Goal: Task Accomplishment & Management: Complete application form

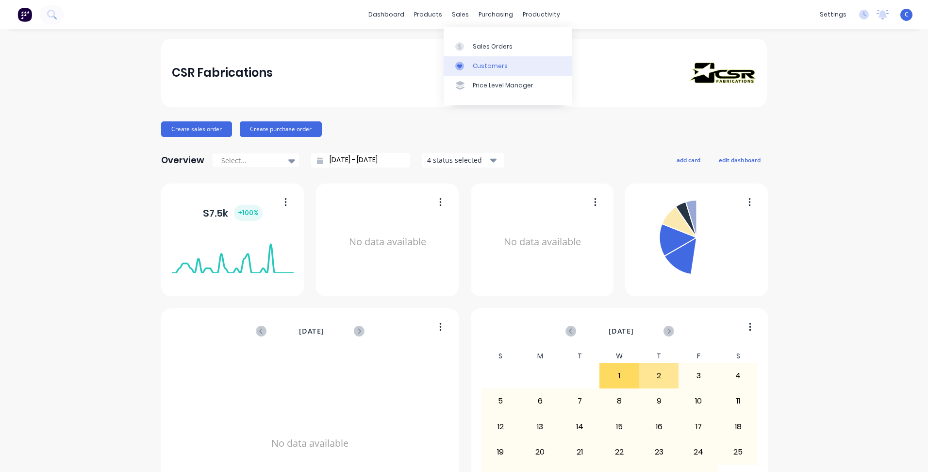
click at [482, 70] on link "Customers" at bounding box center [508, 65] width 129 height 19
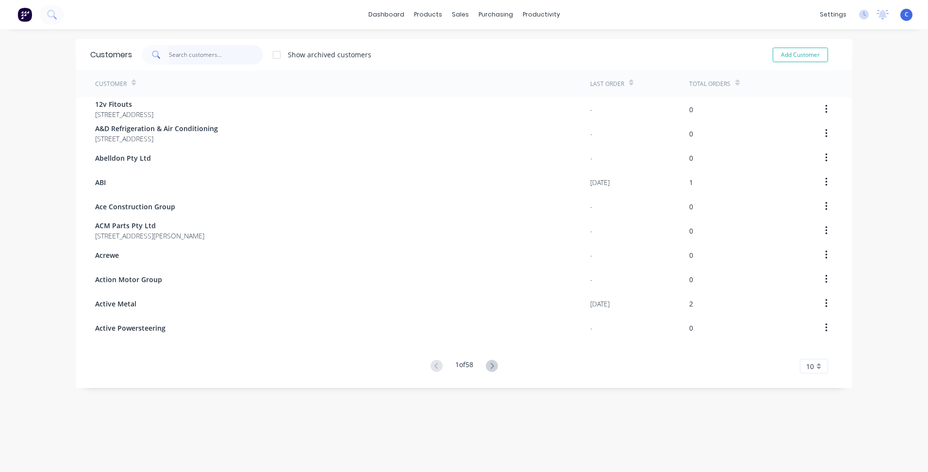
click at [182, 59] on input "text" at bounding box center [216, 54] width 95 height 19
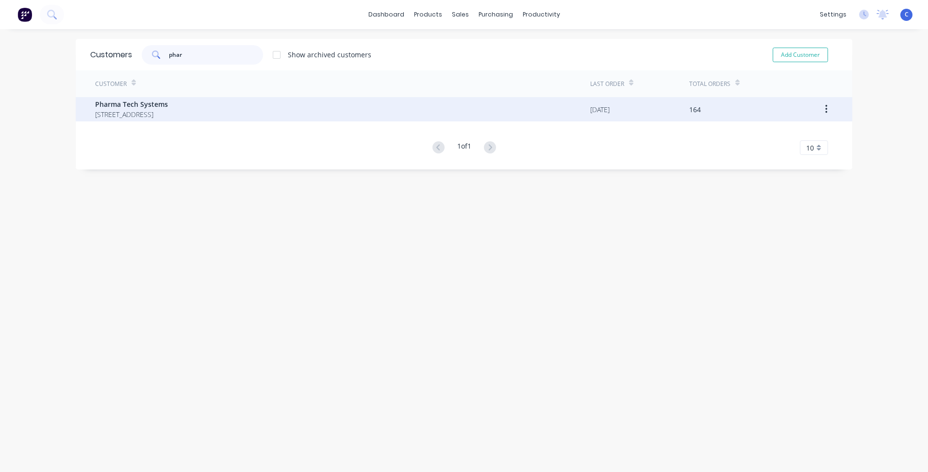
type input "phar"
click at [159, 112] on span "[STREET_ADDRESS]" at bounding box center [131, 114] width 73 height 10
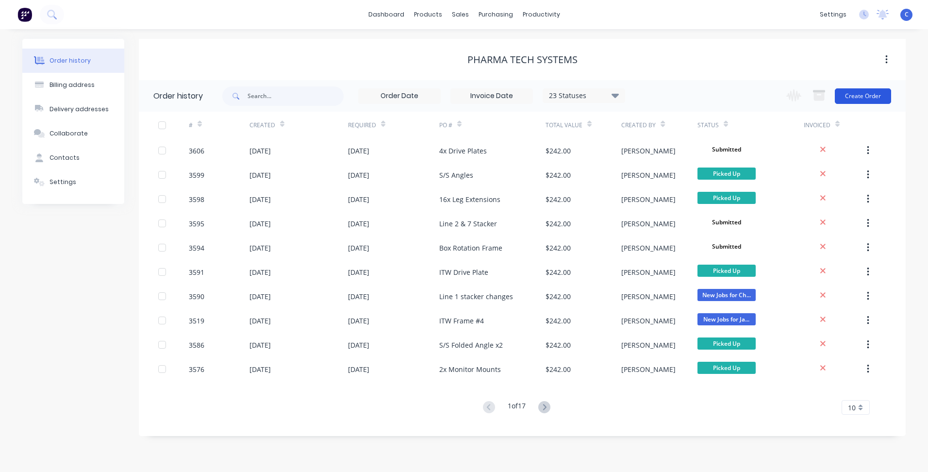
click at [865, 100] on button "Create Order" at bounding box center [863, 96] width 56 height 16
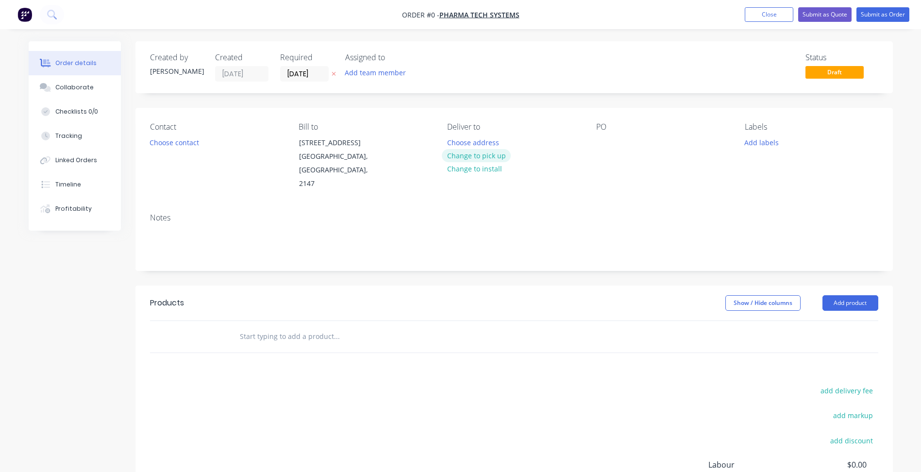
click at [472, 158] on button "Change to pick up" at bounding box center [476, 155] width 69 height 13
click at [601, 142] on div at bounding box center [604, 142] width 16 height 14
paste div
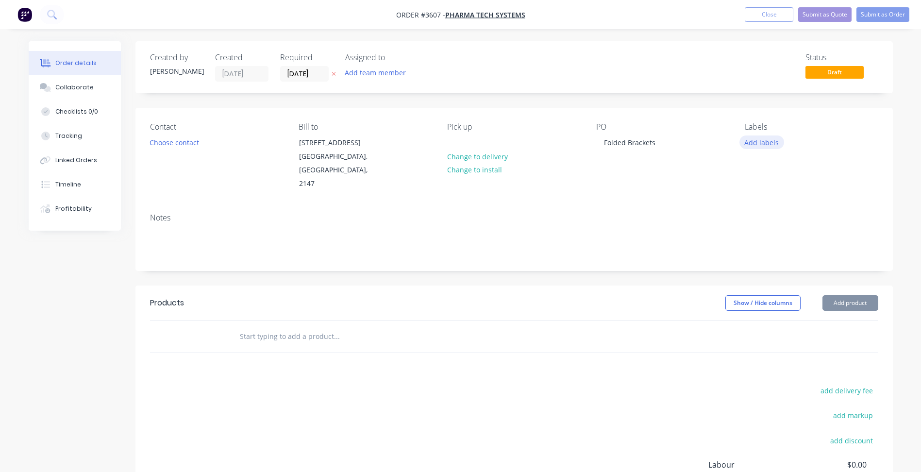
click at [768, 140] on button "Add labels" at bounding box center [761, 141] width 45 height 13
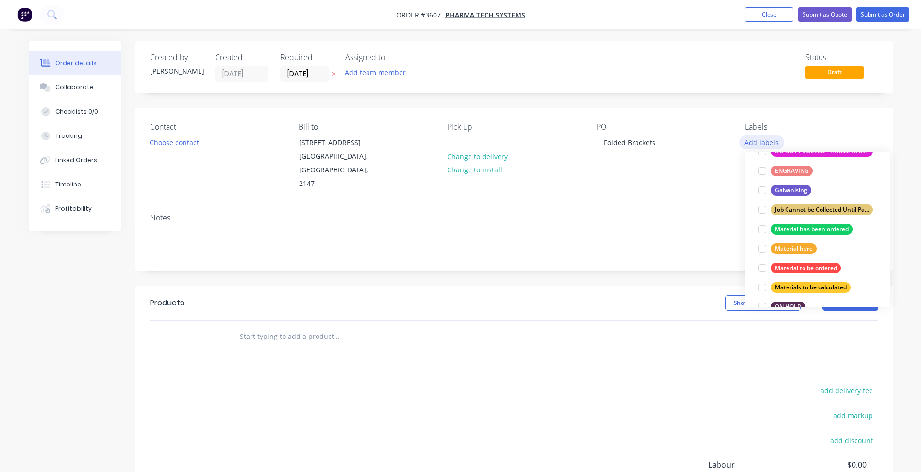
scroll to position [437, 0]
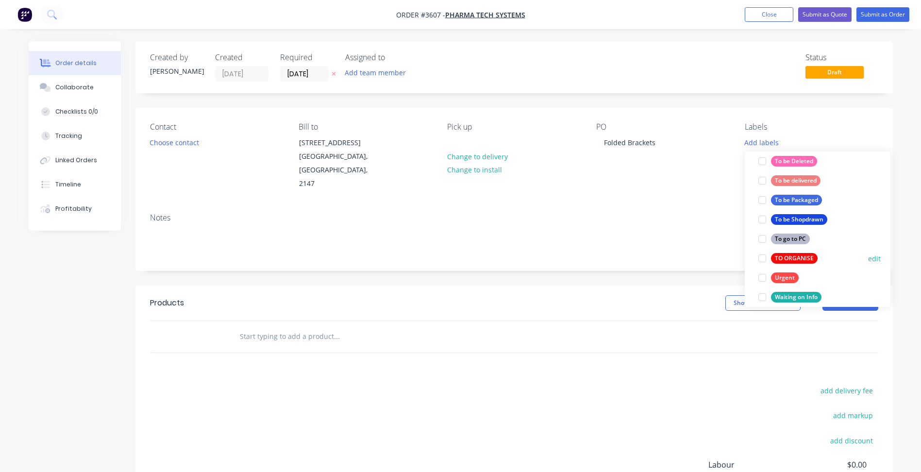
click at [770, 260] on div at bounding box center [761, 257] width 19 height 19
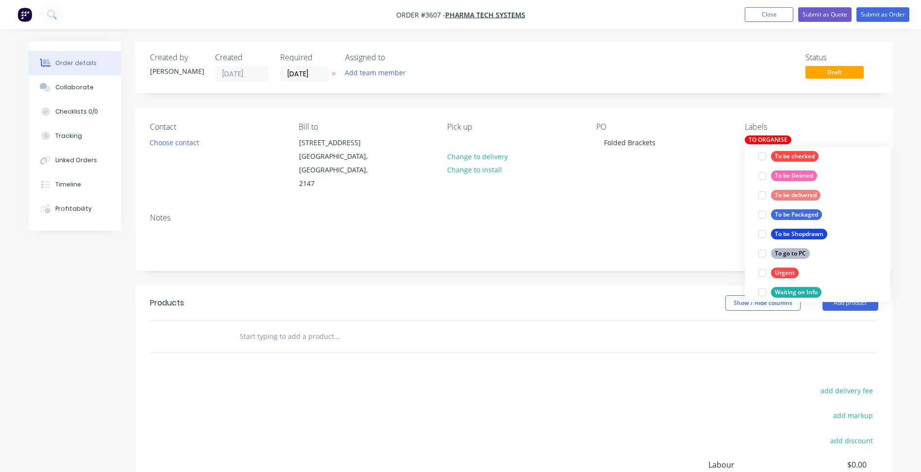
scroll to position [0, 0]
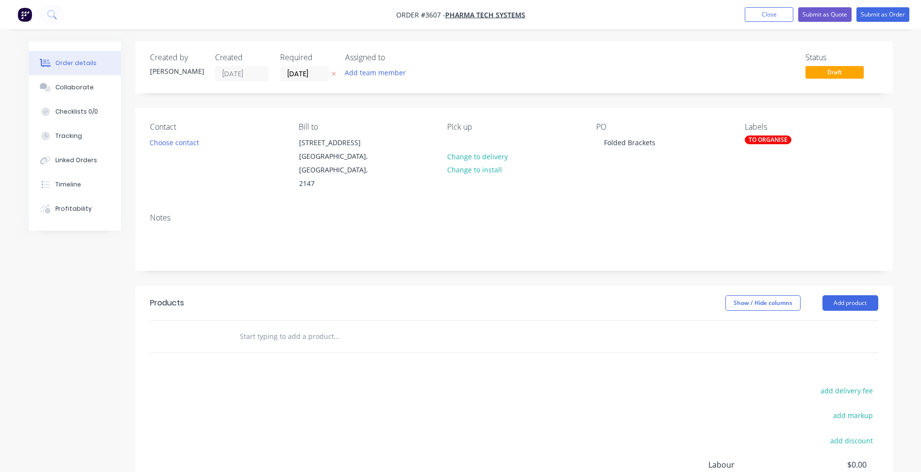
click at [712, 213] on div "Notes" at bounding box center [514, 217] width 728 height 9
drag, startPoint x: 849, startPoint y: 294, endPoint x: 848, endPoint y: 300, distance: 6.8
click at [849, 295] on button "Add product" at bounding box center [850, 303] width 56 height 16
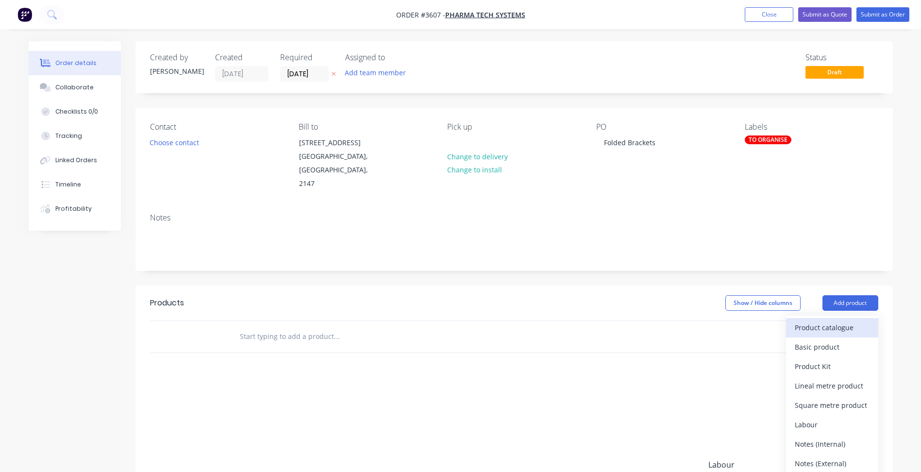
click at [833, 320] on div "Product catalogue" at bounding box center [831, 327] width 75 height 14
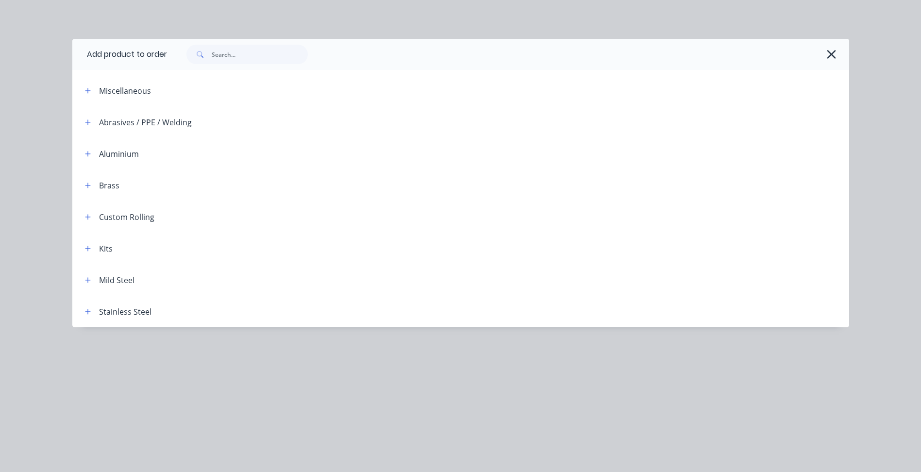
click at [94, 250] on div "Kits" at bounding box center [94, 248] width 35 height 12
click at [89, 250] on icon "button" at bounding box center [88, 248] width 6 height 7
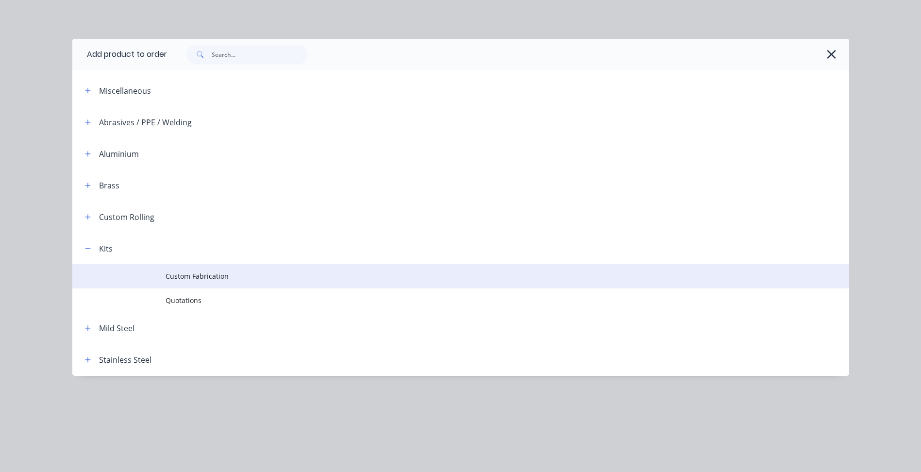
click at [186, 277] on span "Custom Fabrication" at bounding box center [439, 276] width 546 height 10
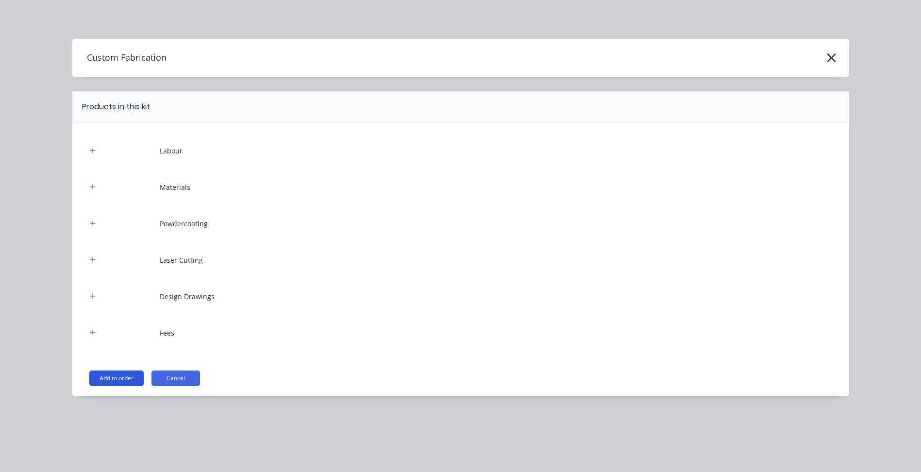
click at [135, 377] on button "Add to order" at bounding box center [116, 378] width 54 height 16
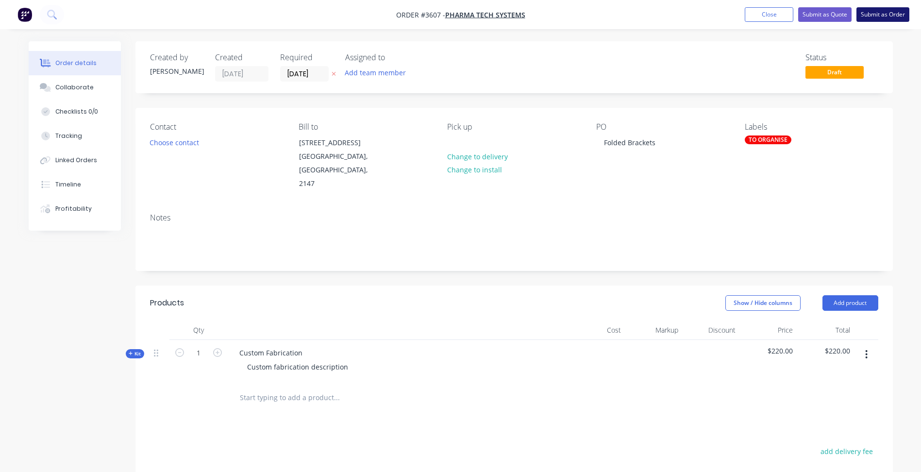
click at [882, 8] on button "Submit as Order" at bounding box center [882, 14] width 53 height 15
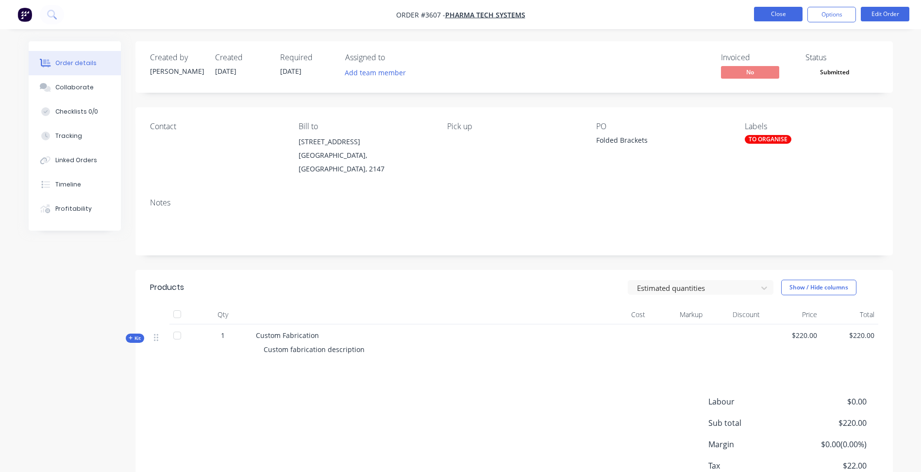
click at [778, 11] on button "Close" at bounding box center [778, 14] width 49 height 15
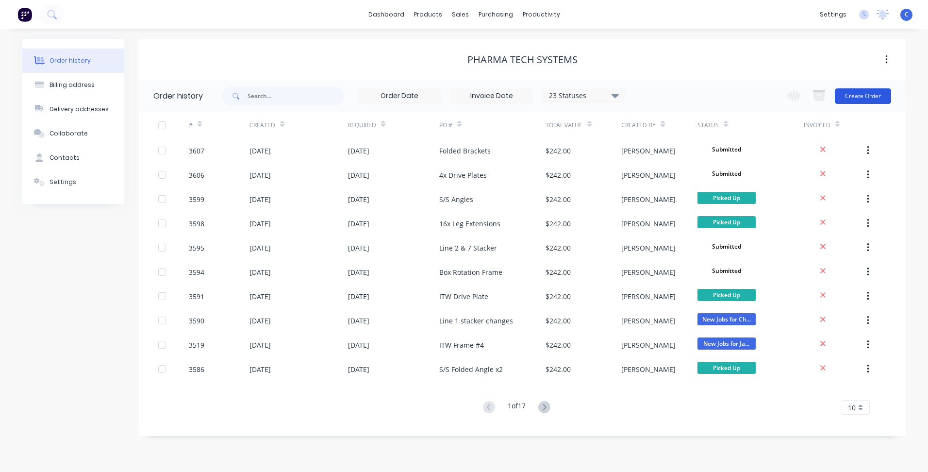
click at [854, 93] on button "Create Order" at bounding box center [863, 96] width 56 height 16
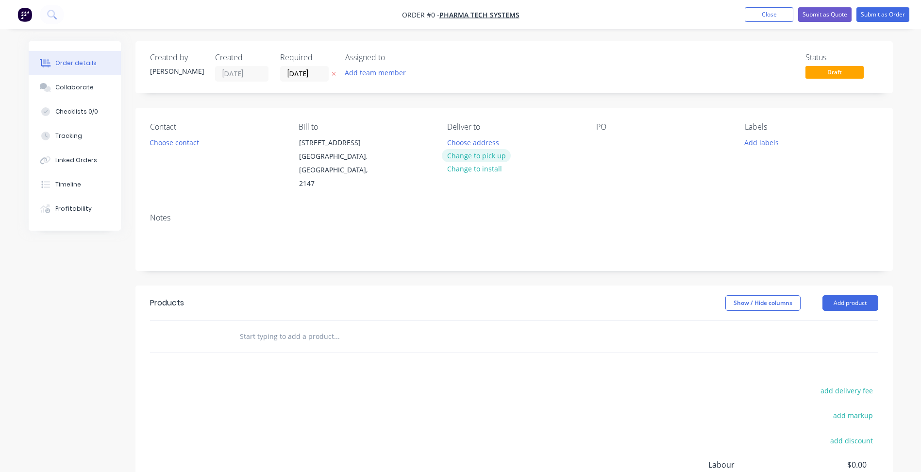
click at [464, 154] on button "Change to pick up" at bounding box center [476, 155] width 69 height 13
click at [603, 140] on div at bounding box center [604, 142] width 16 height 14
paste div
click at [769, 135] on div "Labels Add labels" at bounding box center [811, 156] width 133 height 68
click at [757, 146] on button "Add labels" at bounding box center [761, 141] width 45 height 13
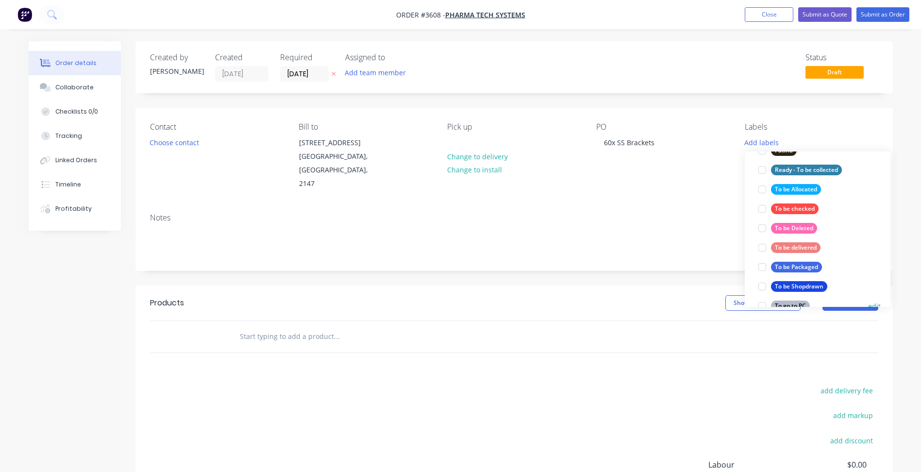
scroll to position [437, 0]
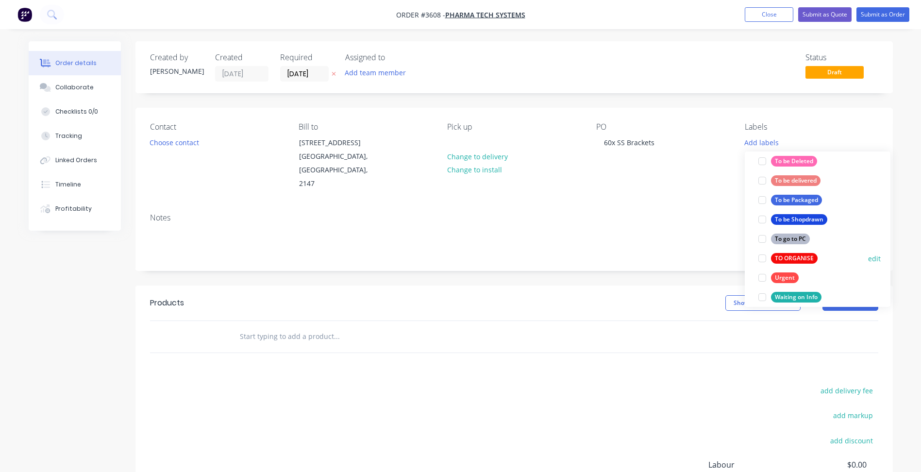
click at [791, 259] on div "TO ORGANISE" at bounding box center [794, 258] width 47 height 11
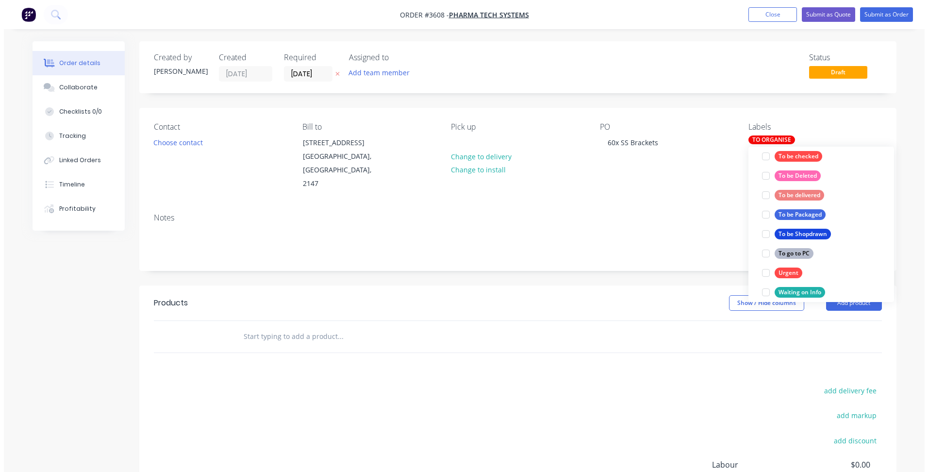
scroll to position [0, 0]
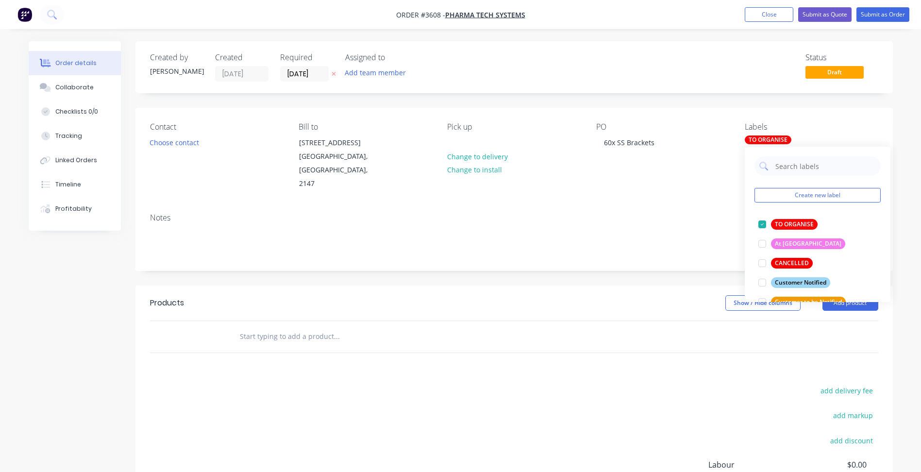
click at [689, 245] on div "Notes" at bounding box center [513, 237] width 757 height 65
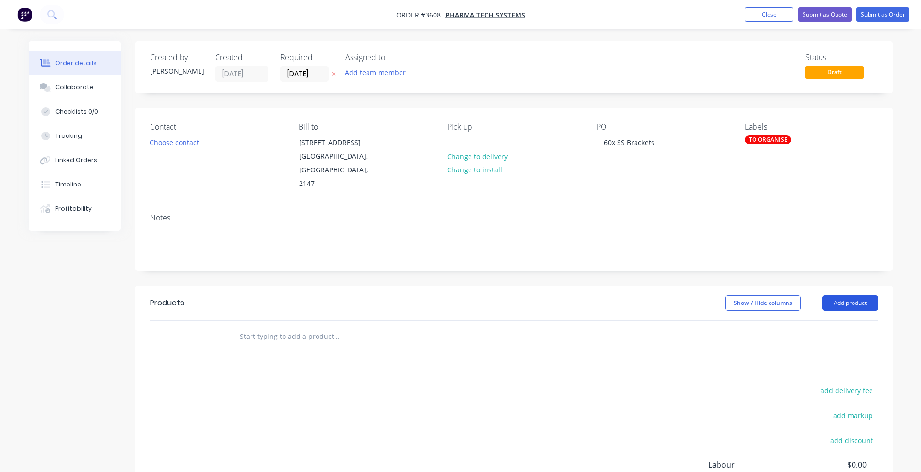
click at [852, 295] on button "Add product" at bounding box center [850, 303] width 56 height 16
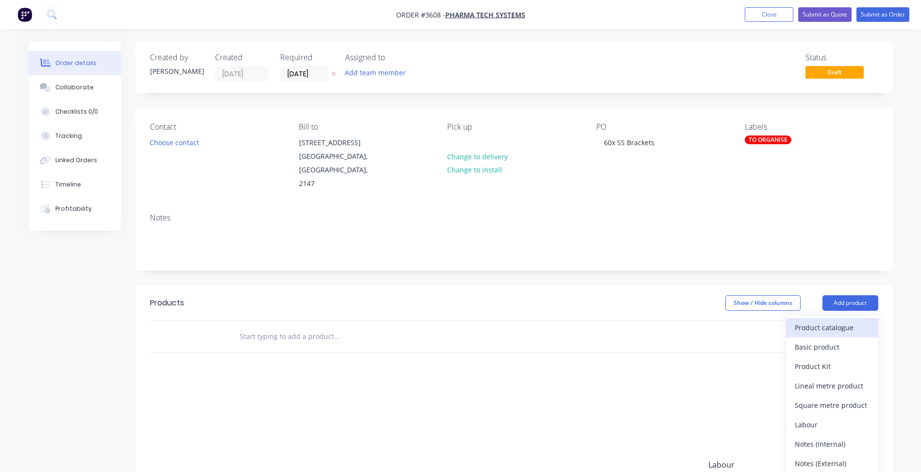
click at [826, 320] on div "Product catalogue" at bounding box center [831, 327] width 75 height 14
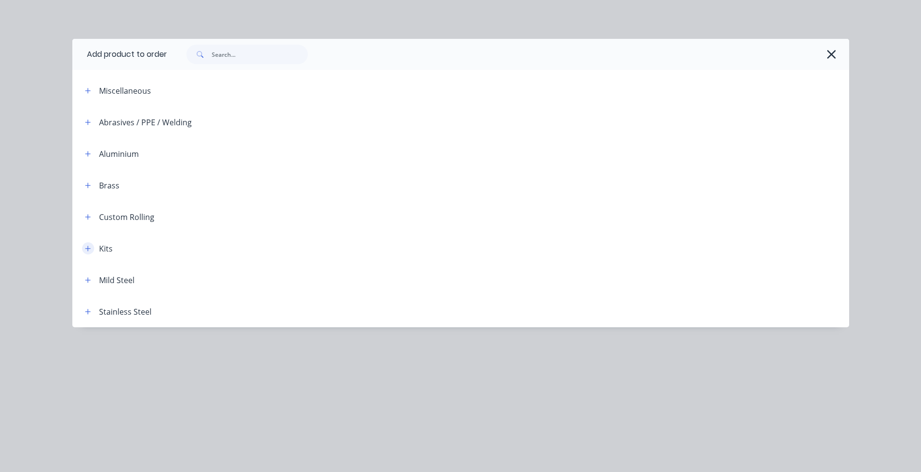
click at [88, 246] on icon "button" at bounding box center [88, 248] width 6 height 7
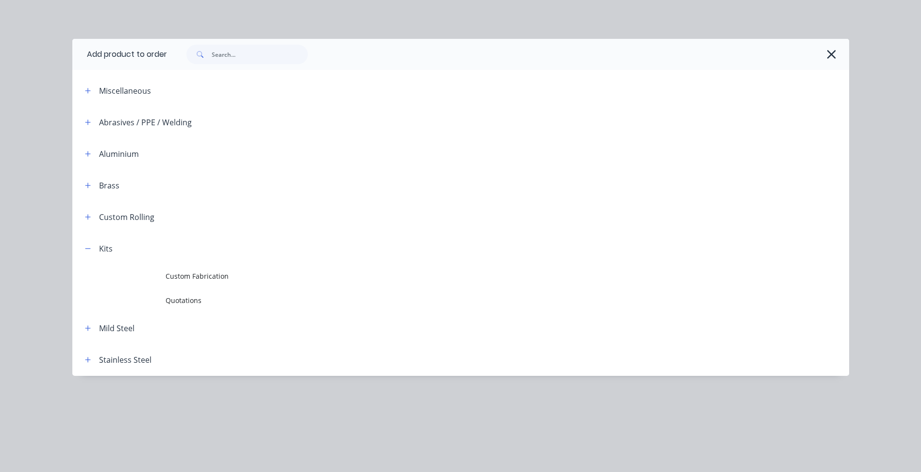
click at [217, 270] on td "Custom Fabrication" at bounding box center [507, 276] width 683 height 24
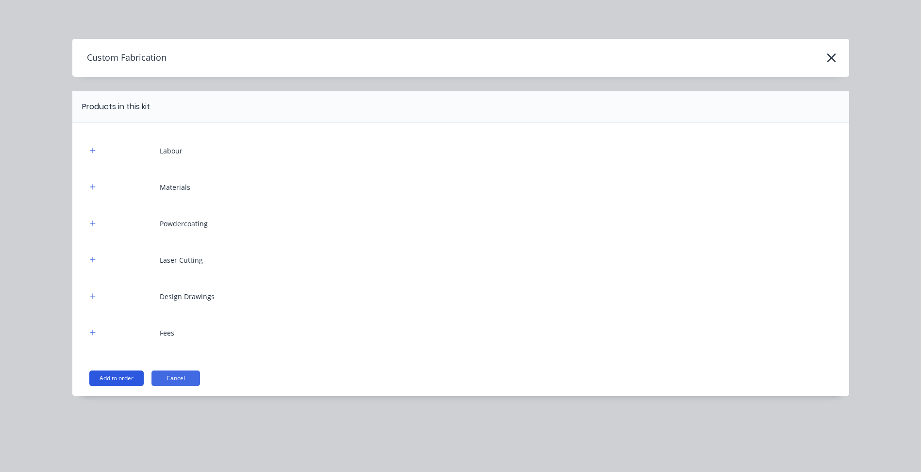
click at [111, 377] on button "Add to order" at bounding box center [116, 378] width 54 height 16
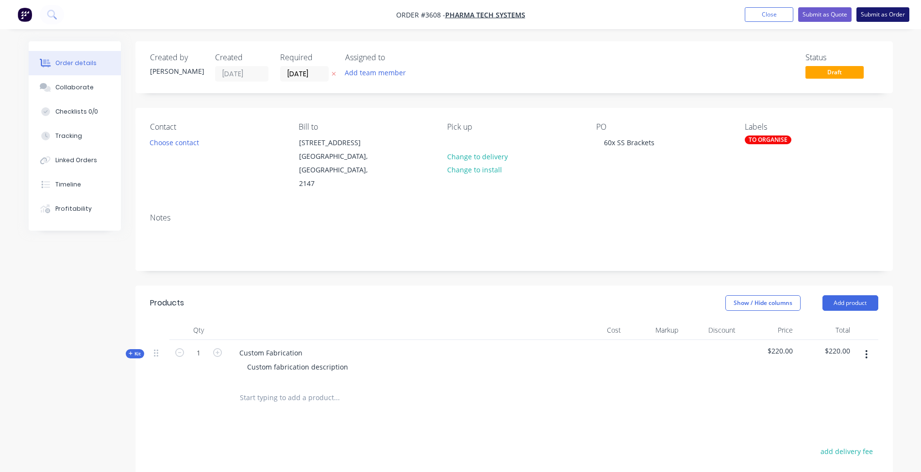
click at [883, 17] on button "Submit as Order" at bounding box center [882, 14] width 53 height 15
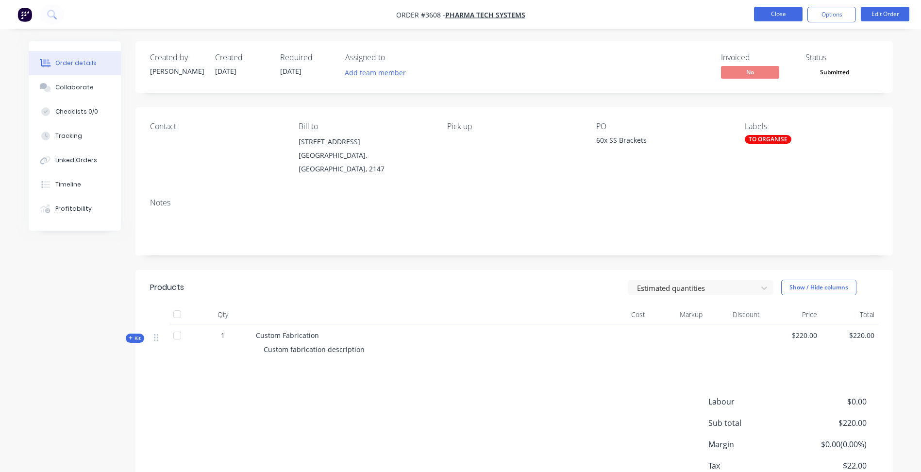
click at [784, 14] on button "Close" at bounding box center [778, 14] width 49 height 15
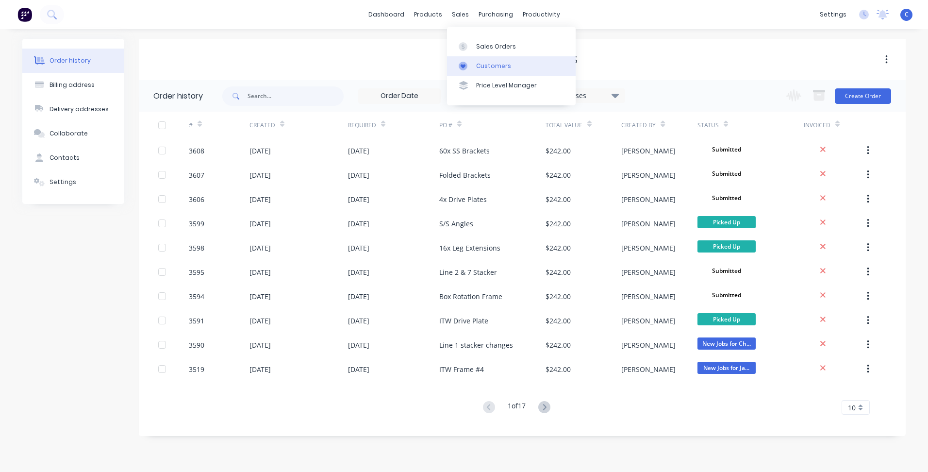
click at [486, 66] on div "Customers" at bounding box center [493, 66] width 35 height 9
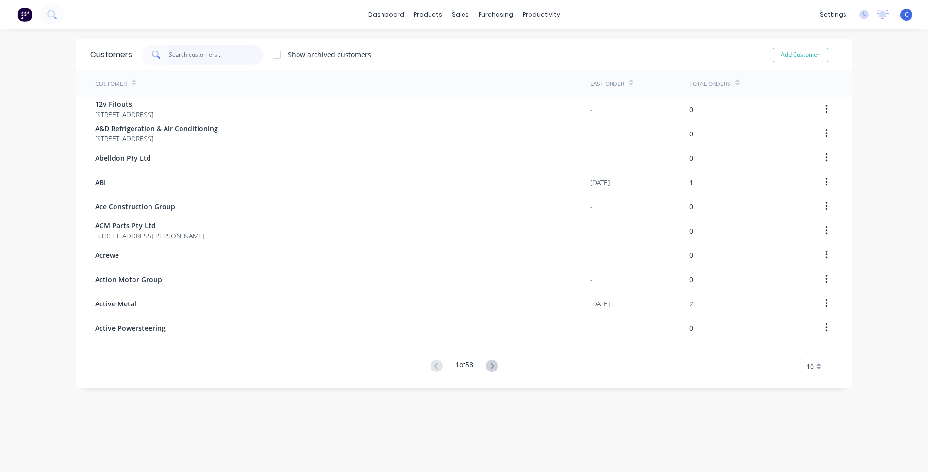
click at [183, 52] on input "text" at bounding box center [216, 54] width 95 height 19
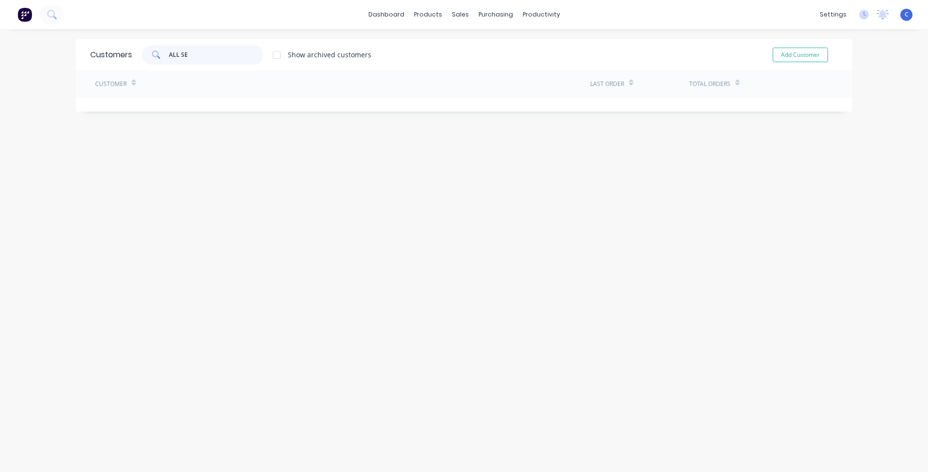
type input "ALL SE"
click at [793, 56] on button "Add Customer" at bounding box center [800, 55] width 55 height 15
select select "AU"
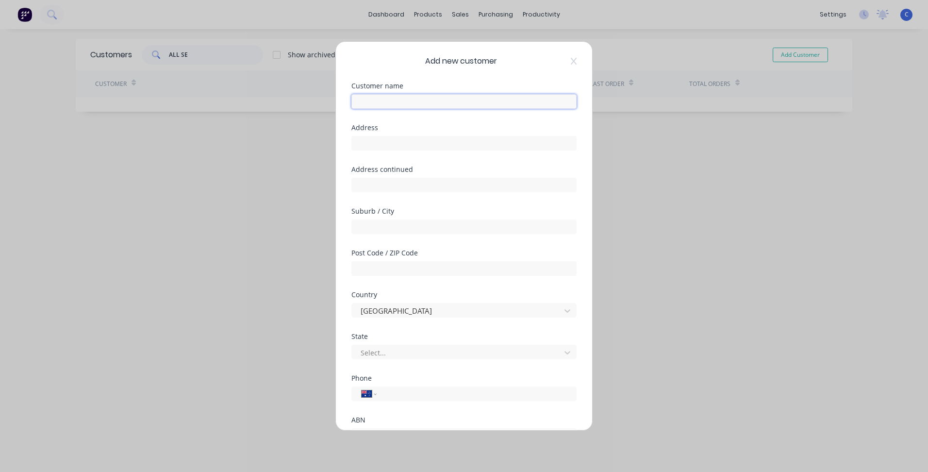
click at [408, 101] on input "text" at bounding box center [463, 101] width 225 height 15
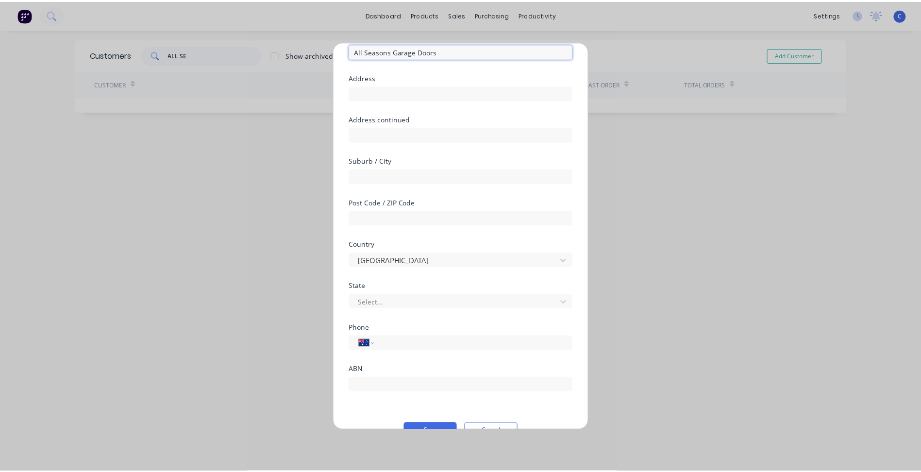
scroll to position [73, 0]
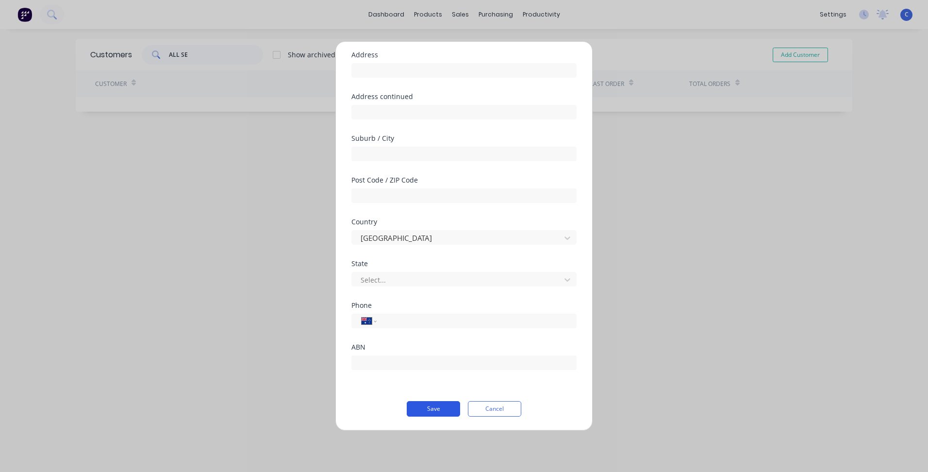
type input "All Seasons Garage Doors"
click at [423, 411] on button "Save" at bounding box center [433, 409] width 53 height 16
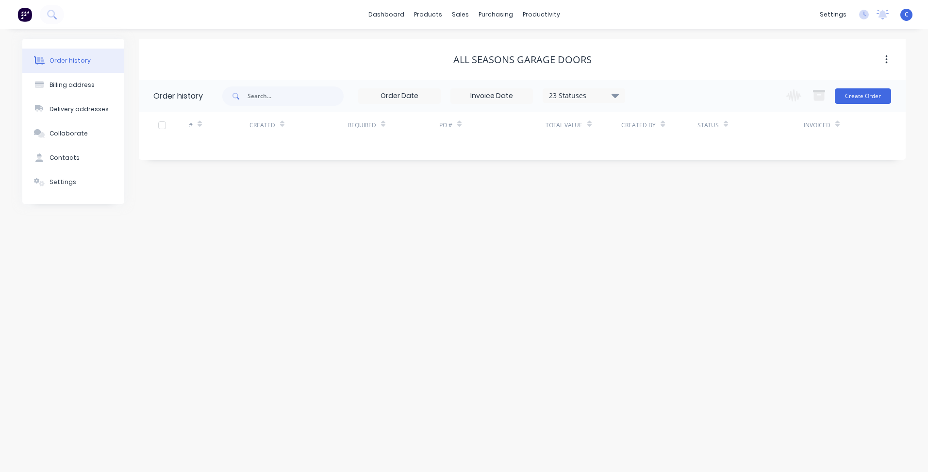
click at [860, 87] on div "Change order status Submitted Awaiting Info New Jobs for [PERSON_NAME] Jobs for…" at bounding box center [835, 96] width 111 height 32
click at [859, 94] on button "Create Order" at bounding box center [863, 96] width 56 height 16
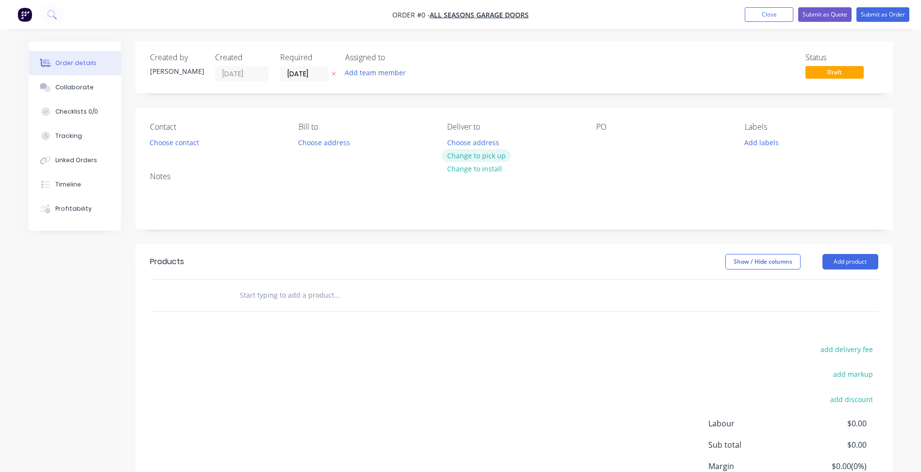
click at [462, 153] on button "Change to pick up" at bounding box center [476, 155] width 69 height 13
click at [600, 149] on div at bounding box center [604, 142] width 16 height 14
paste div
click at [754, 140] on button "Add labels" at bounding box center [761, 141] width 45 height 13
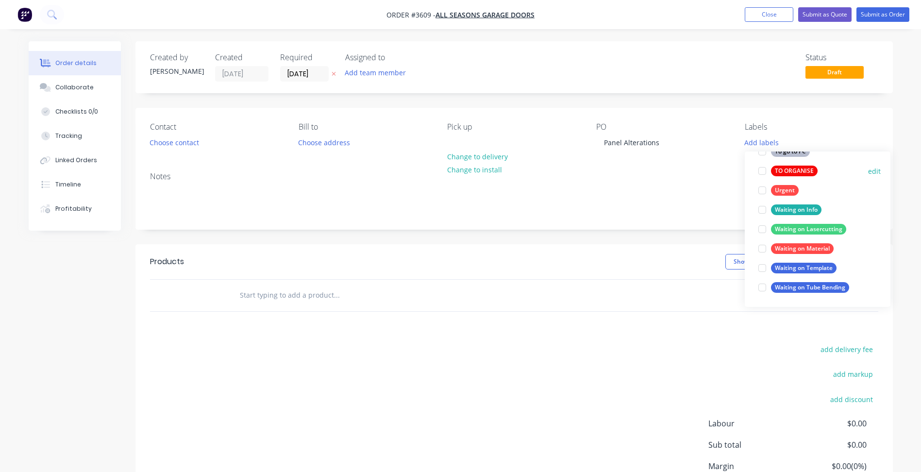
click at [801, 172] on div "TO ORGANISE" at bounding box center [794, 171] width 47 height 11
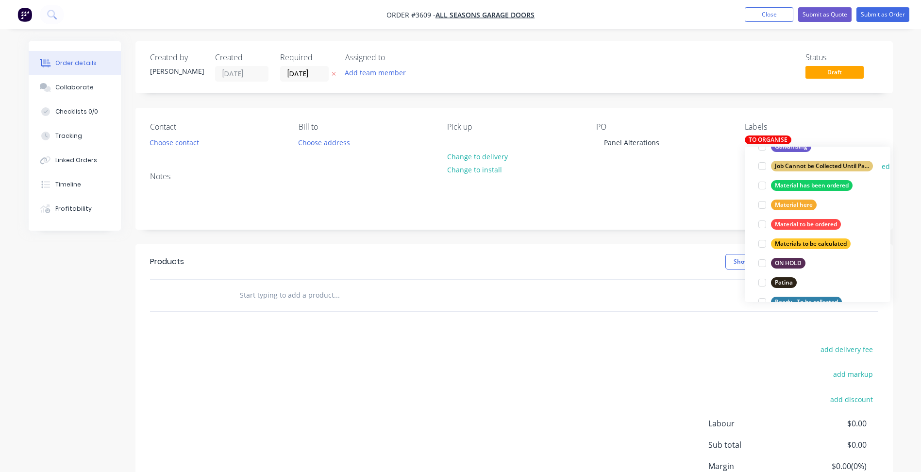
click at [839, 163] on div "Job Cannot be Collected Until Payment is Received" at bounding box center [822, 166] width 102 height 11
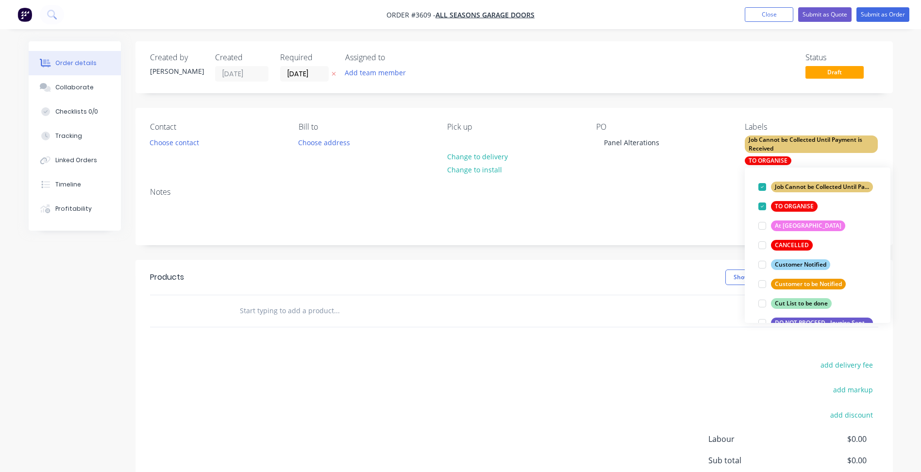
click at [685, 178] on div "Contact Choose contact [PERSON_NAME] to Choose address Pick up Change to delive…" at bounding box center [513, 144] width 757 height 72
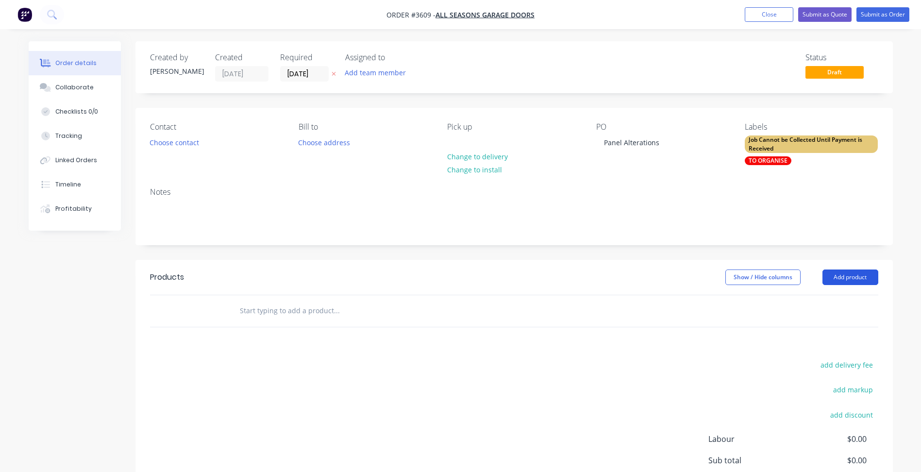
click at [863, 279] on button "Add product" at bounding box center [850, 277] width 56 height 16
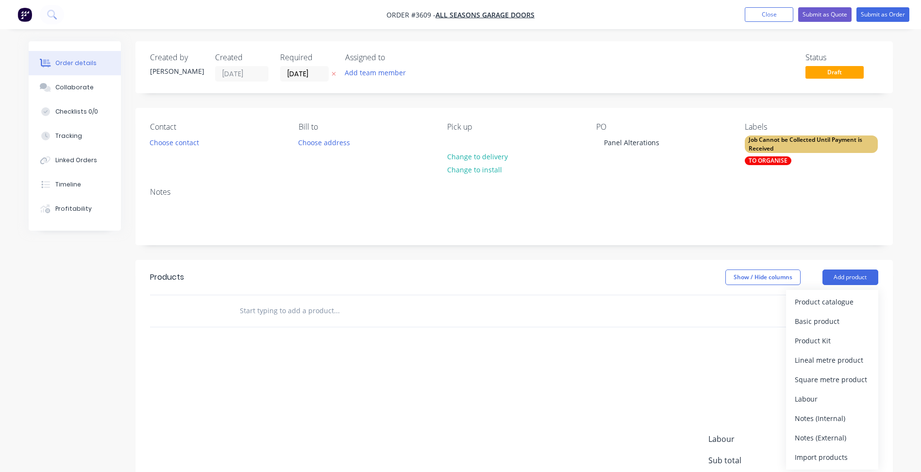
click at [840, 300] on div "Product catalogue" at bounding box center [831, 302] width 75 height 14
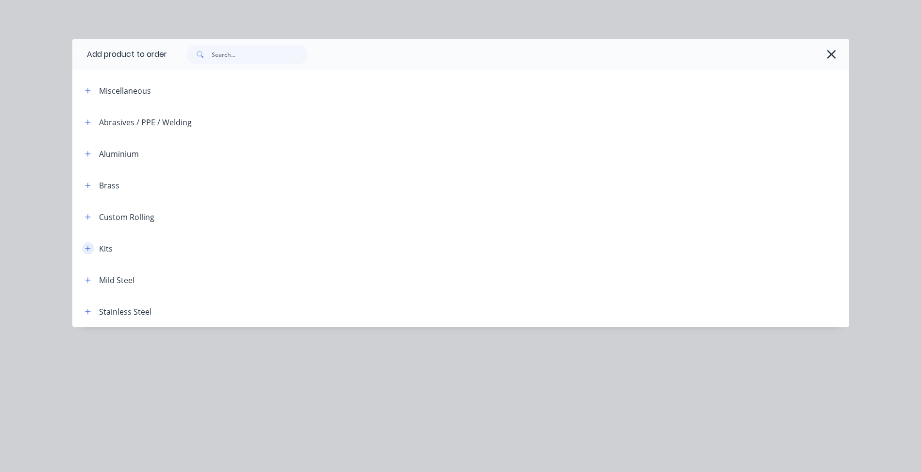
click at [90, 250] on icon "button" at bounding box center [88, 248] width 6 height 7
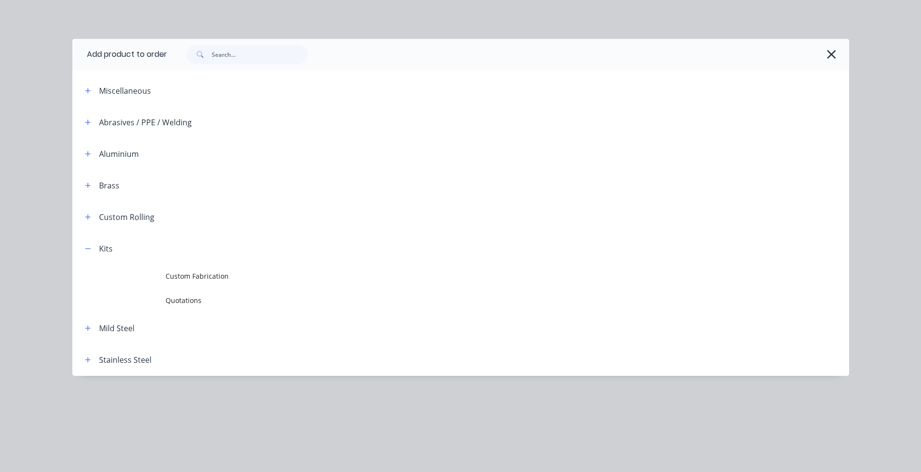
click at [172, 273] on span "Custom Fabrication" at bounding box center [439, 276] width 546 height 10
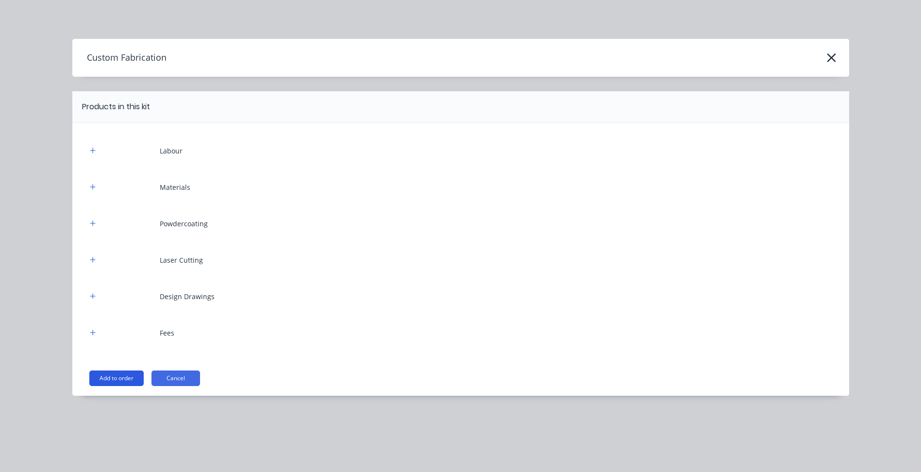
click at [126, 381] on button "Add to order" at bounding box center [116, 378] width 54 height 16
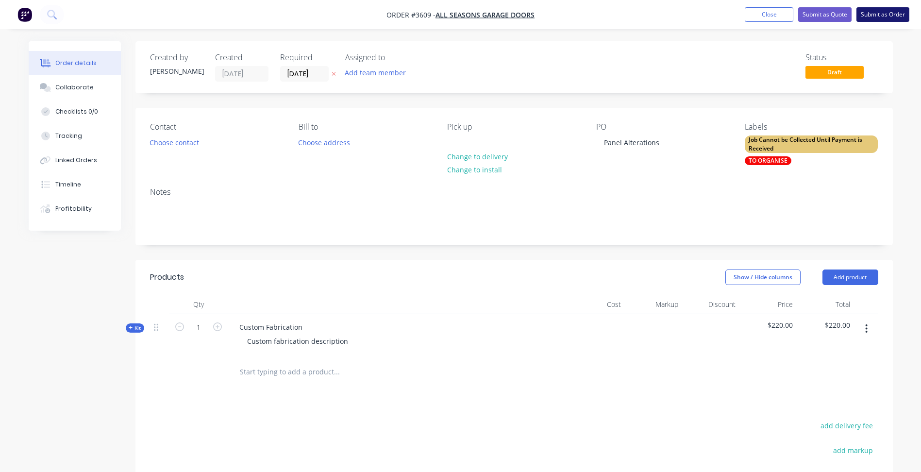
click at [880, 11] on button "Submit as Order" at bounding box center [882, 14] width 53 height 15
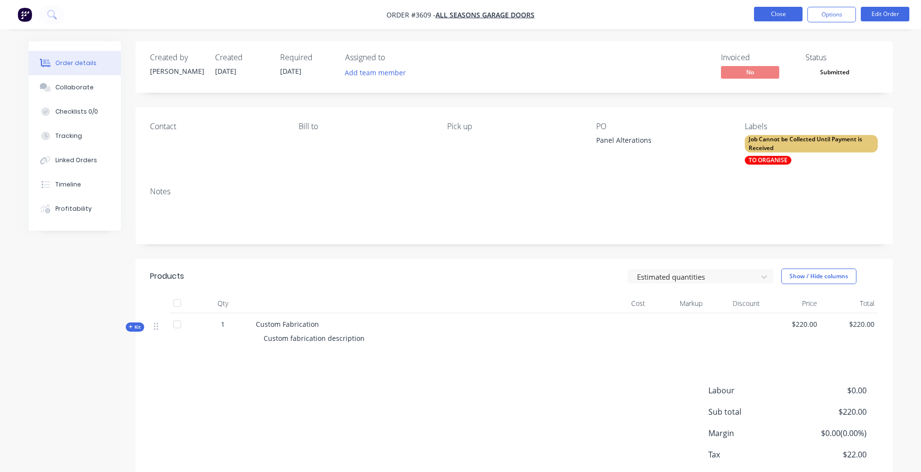
click at [778, 13] on button "Close" at bounding box center [778, 14] width 49 height 15
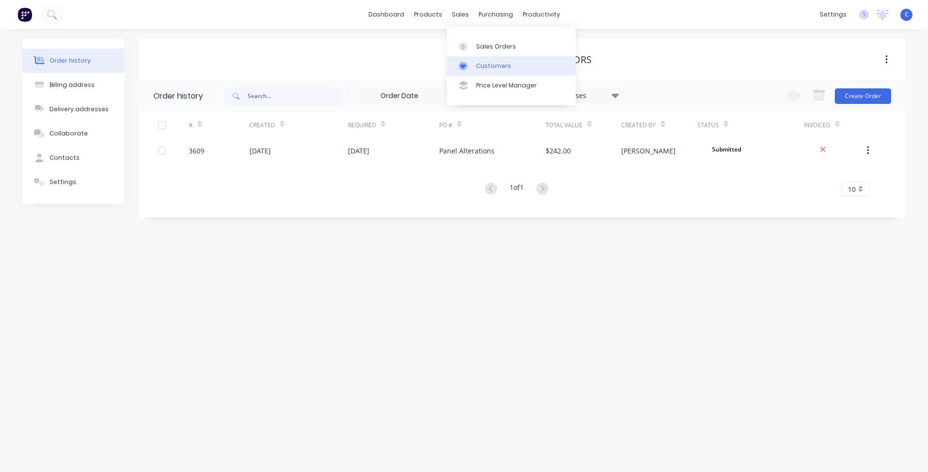
click at [479, 66] on div "Customers" at bounding box center [493, 66] width 35 height 9
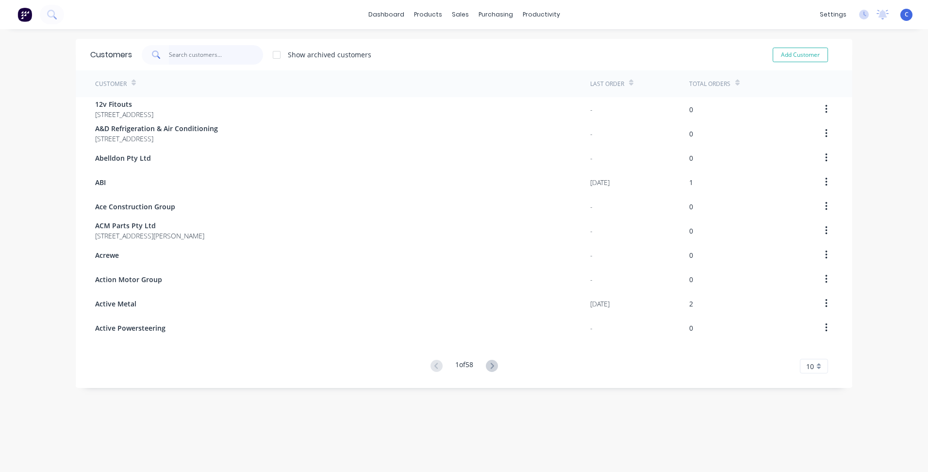
click at [215, 63] on input "text" at bounding box center [216, 54] width 95 height 19
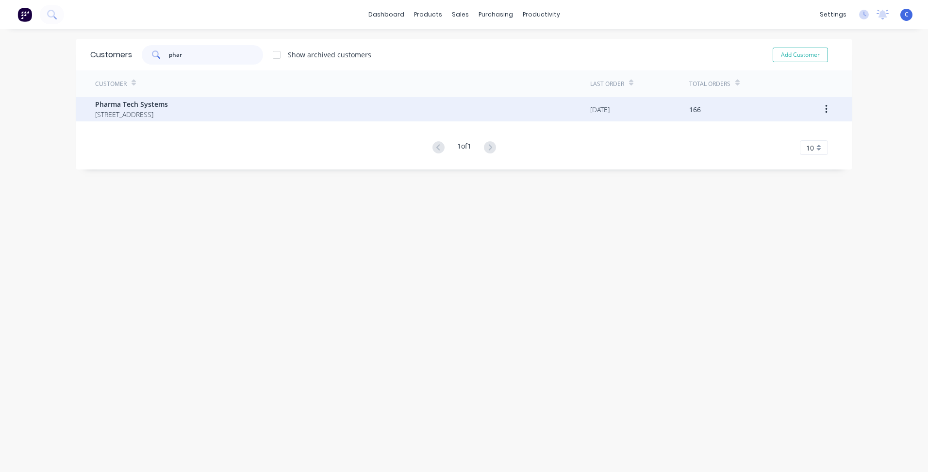
type input "phar"
click at [168, 113] on span "[STREET_ADDRESS]" at bounding box center [131, 114] width 73 height 10
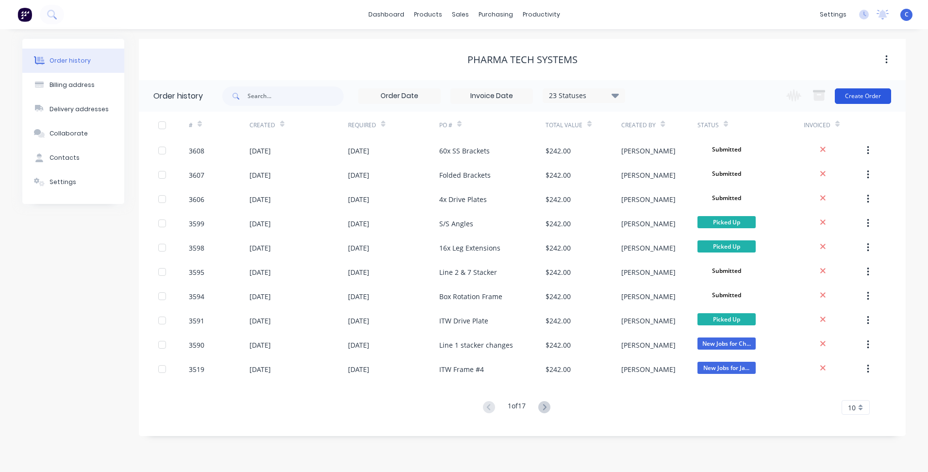
click at [869, 91] on button "Create Order" at bounding box center [863, 96] width 56 height 16
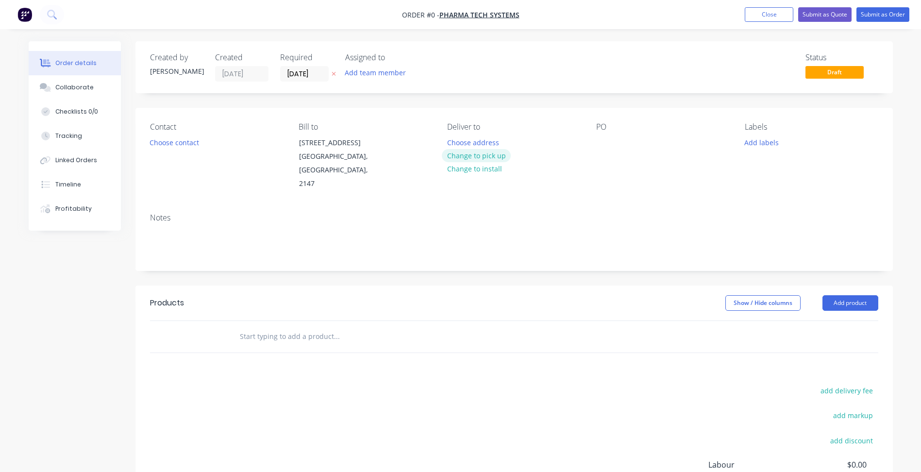
click at [493, 154] on button "Change to pick up" at bounding box center [476, 155] width 69 height 13
click at [605, 141] on div at bounding box center [604, 142] width 16 height 14
paste div
click at [770, 145] on button "Add labels" at bounding box center [761, 141] width 45 height 13
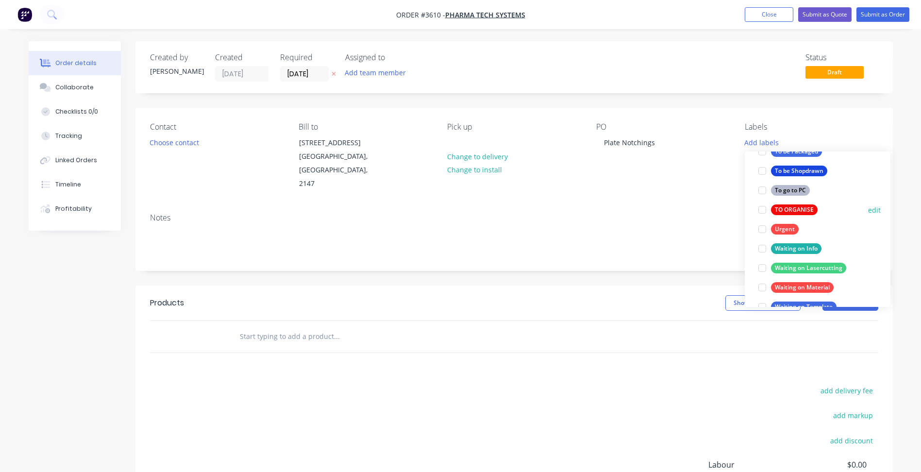
click at [785, 205] on div "TO ORGANISE" at bounding box center [794, 209] width 47 height 11
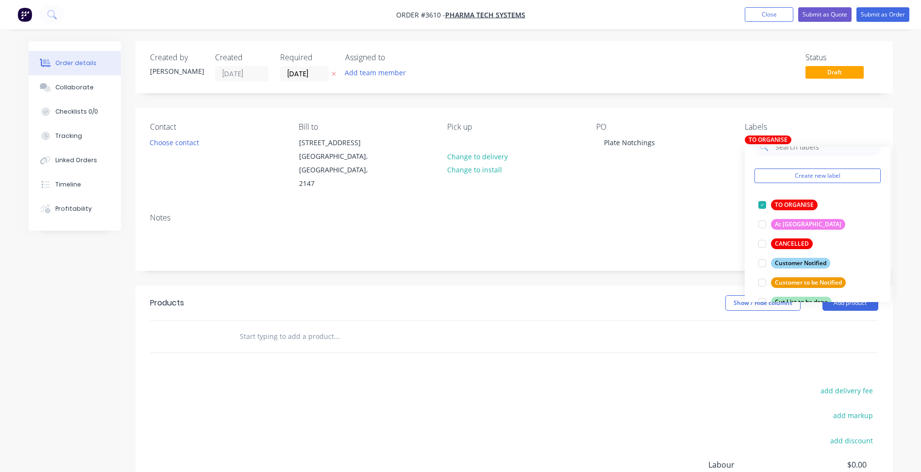
click at [693, 212] on div "Notes" at bounding box center [513, 237] width 757 height 65
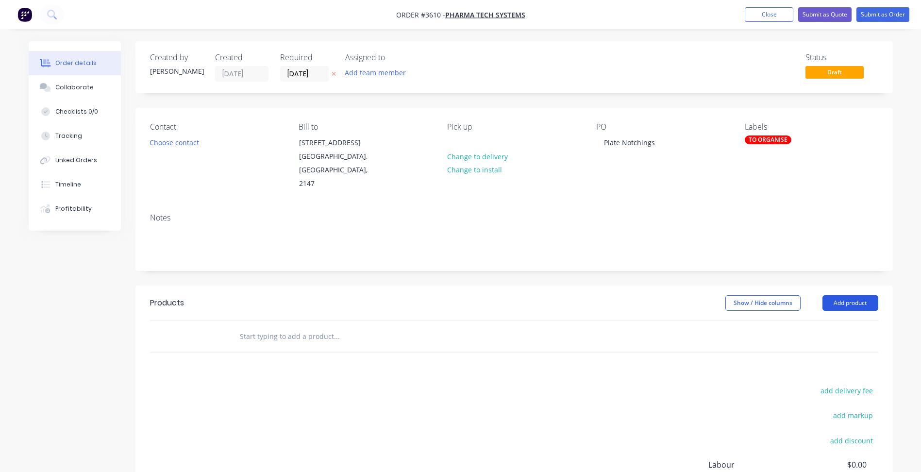
click at [833, 295] on button "Add product" at bounding box center [850, 303] width 56 height 16
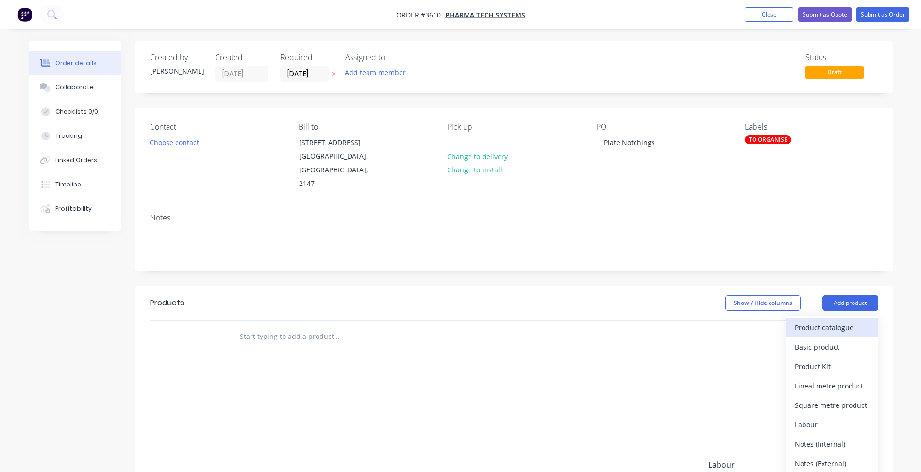
click at [837, 321] on div "Product catalogue" at bounding box center [831, 327] width 75 height 14
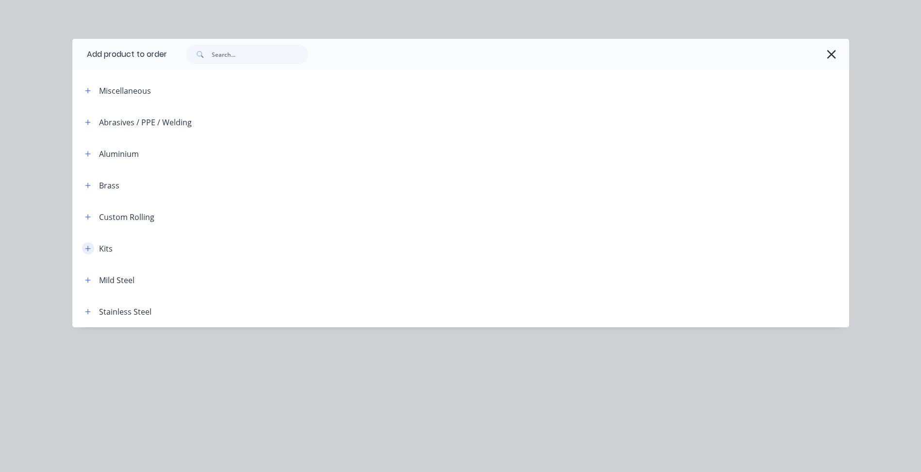
click at [93, 250] on button "button" at bounding box center [88, 248] width 12 height 12
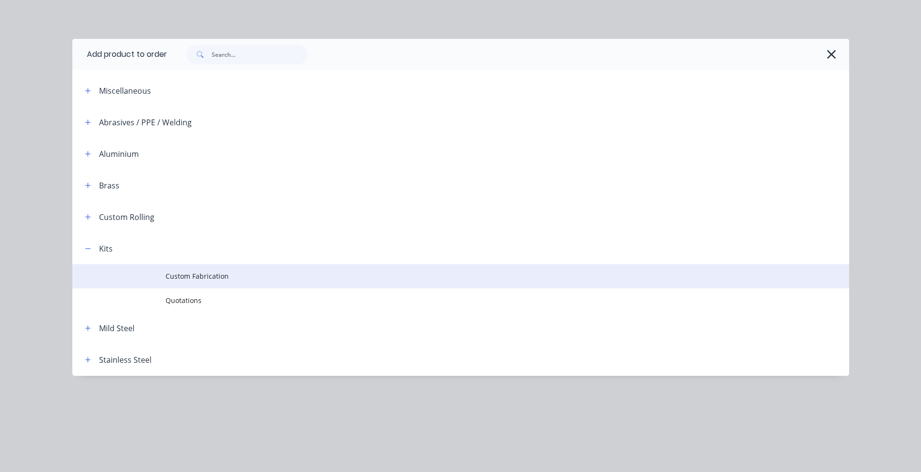
click at [213, 282] on td "Custom Fabrication" at bounding box center [507, 276] width 683 height 24
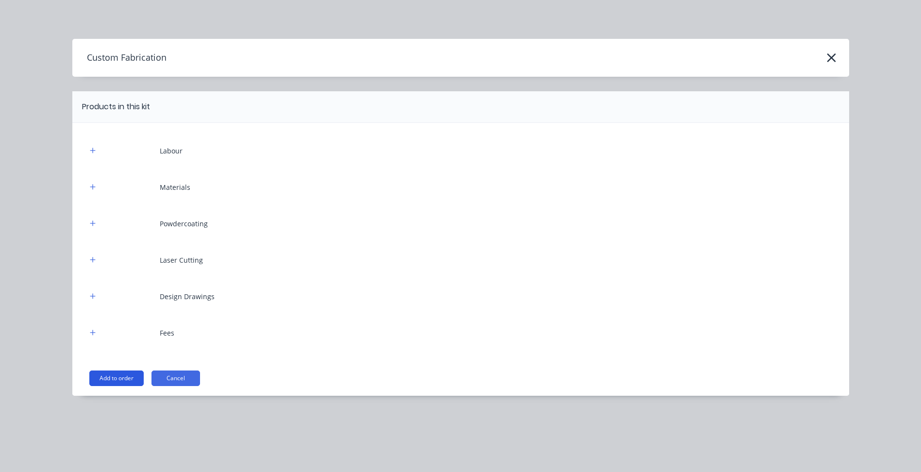
click at [119, 374] on button "Add to order" at bounding box center [116, 378] width 54 height 16
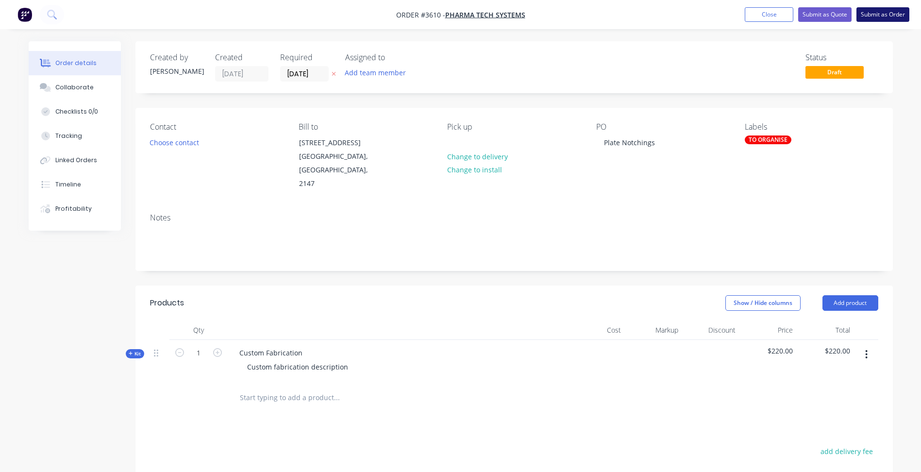
click at [893, 13] on button "Submit as Order" at bounding box center [882, 14] width 53 height 15
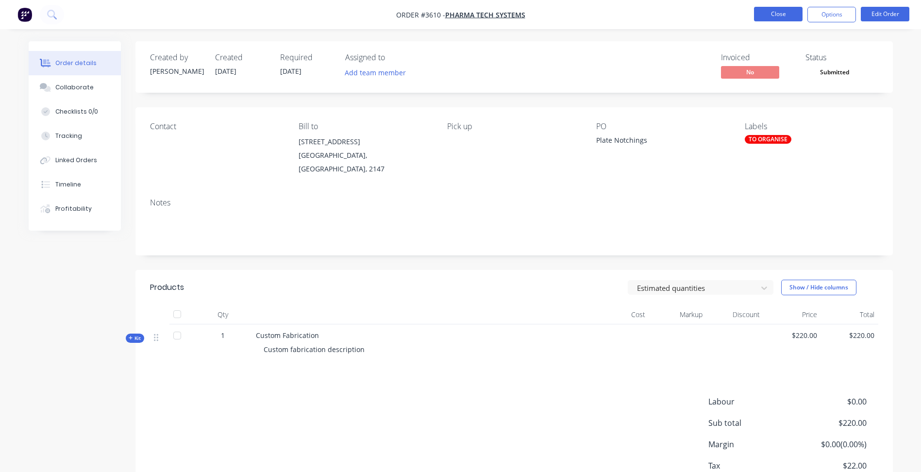
click at [787, 15] on button "Close" at bounding box center [778, 14] width 49 height 15
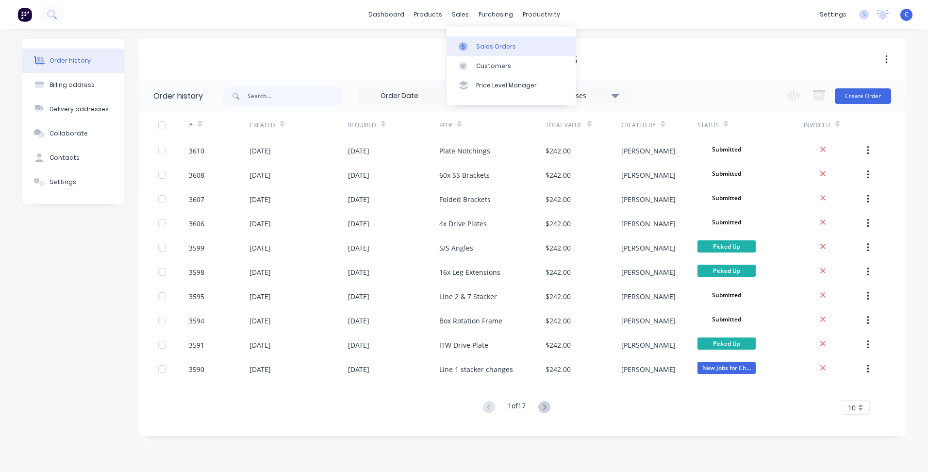
click at [469, 48] on div at bounding box center [466, 46] width 15 height 9
